Goal: Navigation & Orientation: Find specific page/section

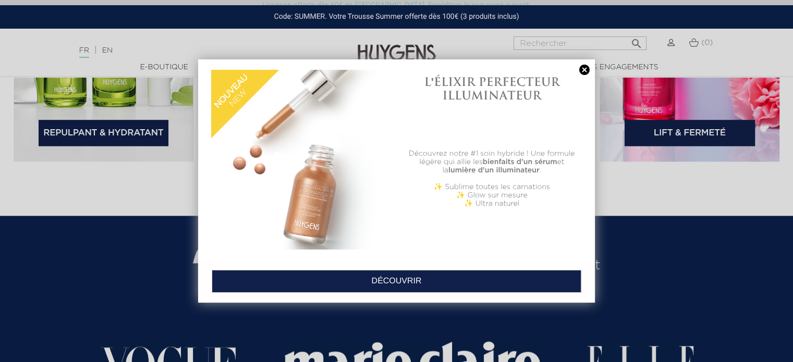
scroll to position [1824, 0]
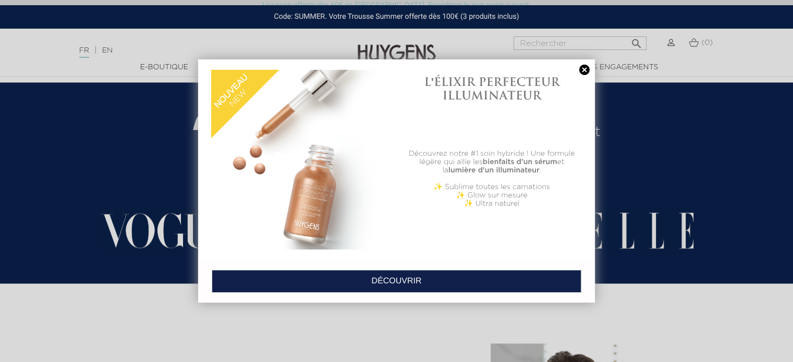
click at [580, 70] on link at bounding box center [584, 70] width 15 height 11
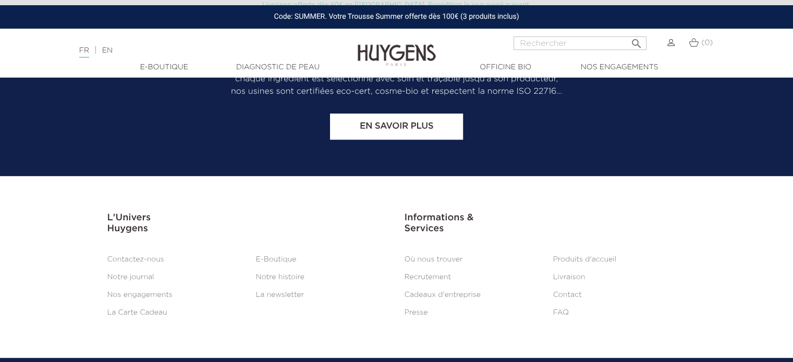
scroll to position [4374, 0]
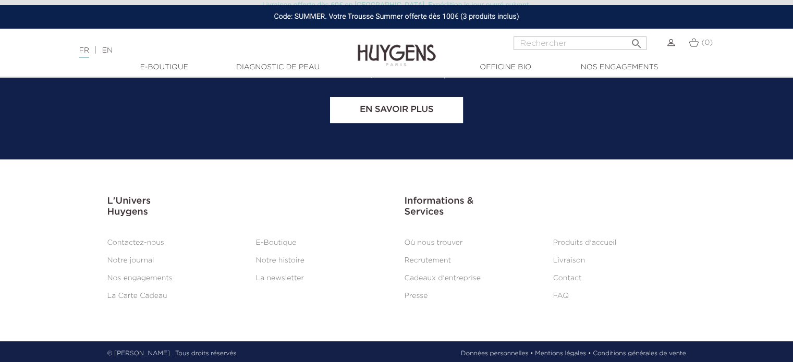
click at [558, 349] on link "Mentions légales •" at bounding box center [563, 353] width 56 height 9
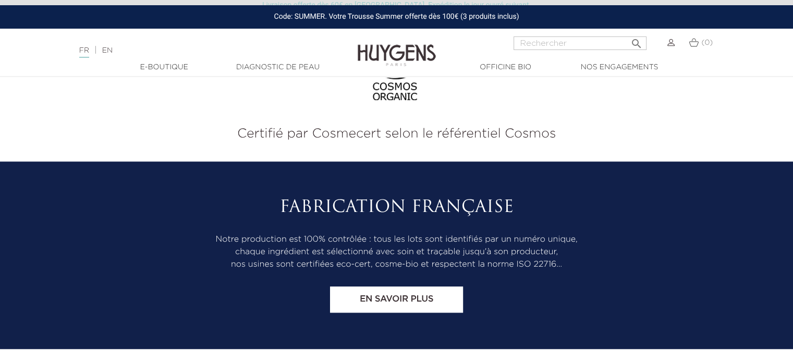
scroll to position [938, 0]
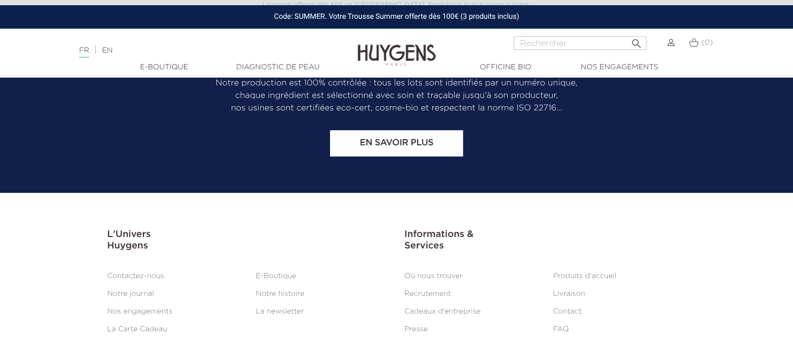
click at [567, 273] on link "Produits d'accueil" at bounding box center [585, 276] width 64 height 7
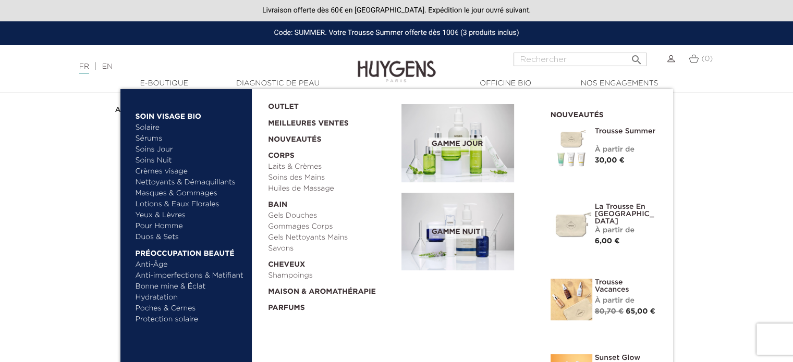
click at [185, 195] on link "Masques & Gommages" at bounding box center [190, 193] width 109 height 11
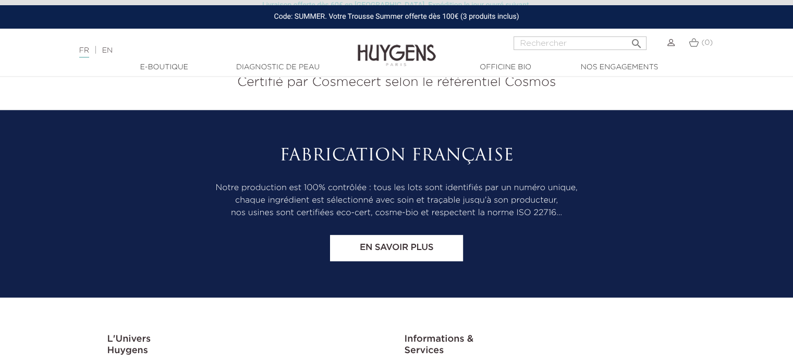
scroll to position [1434, 0]
